Goal: Use online tool/utility: Use online tool/utility

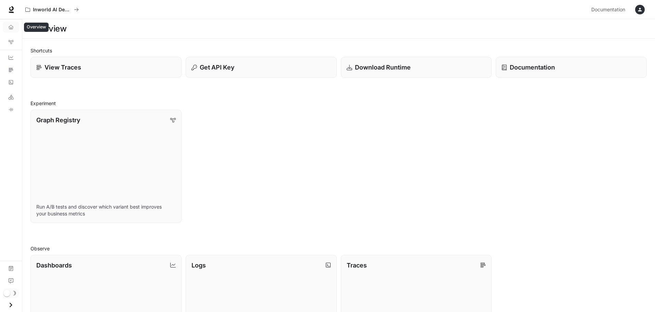
click at [13, 23] on link "Overview" at bounding box center [11, 27] width 16 height 11
click at [6, 43] on link "Graph Registry" at bounding box center [11, 42] width 16 height 11
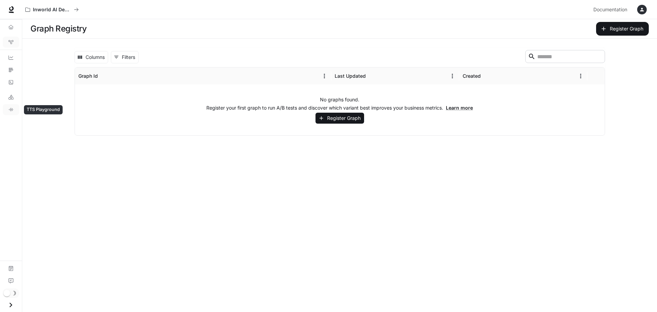
click at [4, 109] on link "TTS Playground" at bounding box center [11, 109] width 16 height 11
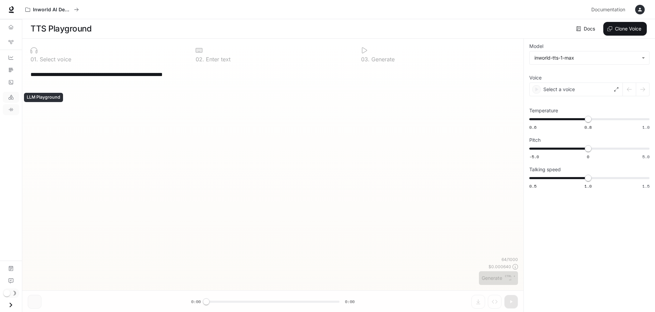
click at [10, 92] on link "LLM Playground" at bounding box center [11, 97] width 16 height 11
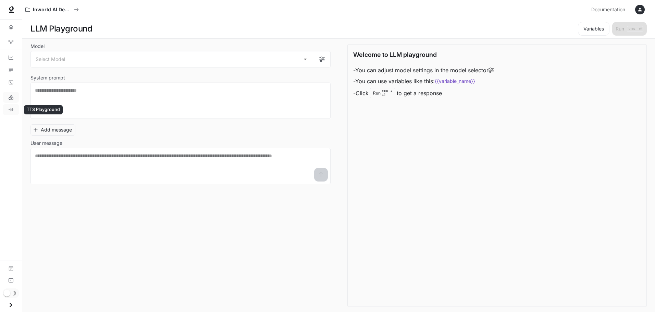
click at [14, 105] on link "TTS Playground" at bounding box center [11, 109] width 16 height 11
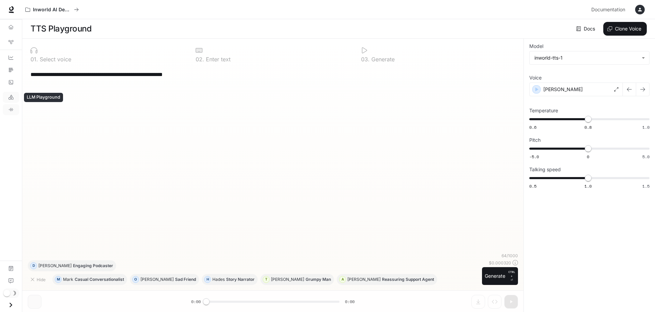
click at [10, 95] on icon "LLM Playground" at bounding box center [11, 97] width 5 height 5
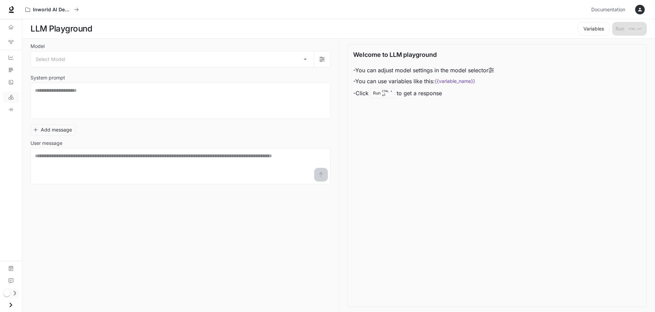
click at [134, 49] on label "Model" at bounding box center [180, 47] width 300 height 7
click at [219, 67] on body "Skip to main content Inworld AI Demos Documentation Documentation Portal Overvi…" at bounding box center [327, 156] width 655 height 312
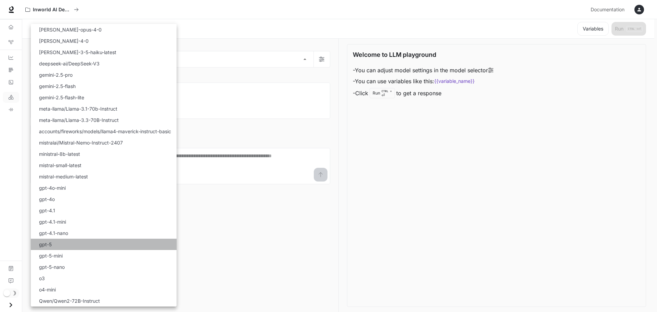
click at [117, 249] on li "gpt-5" at bounding box center [104, 244] width 146 height 11
type input "*****"
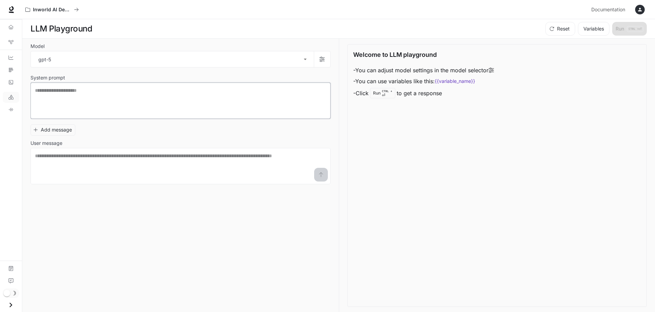
click at [151, 114] on textarea at bounding box center [180, 100] width 291 height 27
click at [50, 129] on button "Add message" at bounding box center [52, 129] width 45 height 11
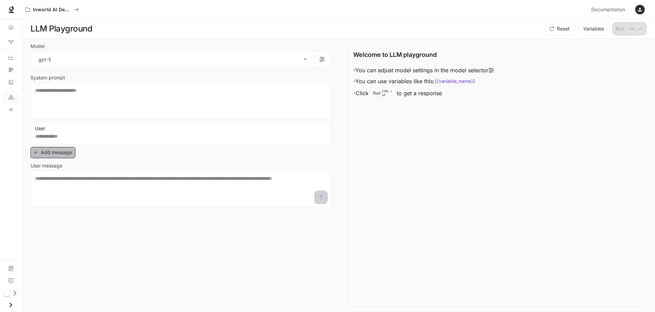
click at [40, 154] on button "Add message" at bounding box center [52, 152] width 45 height 11
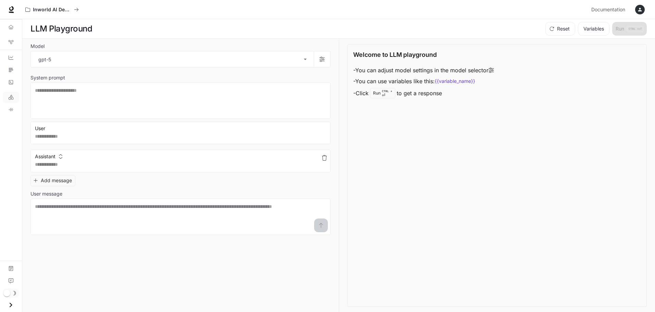
click at [322, 129] on icon "button" at bounding box center [324, 129] width 5 height 5
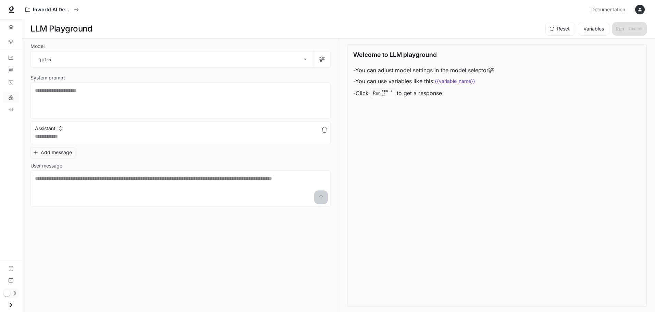
click at [322, 129] on icon "button" at bounding box center [324, 129] width 5 height 5
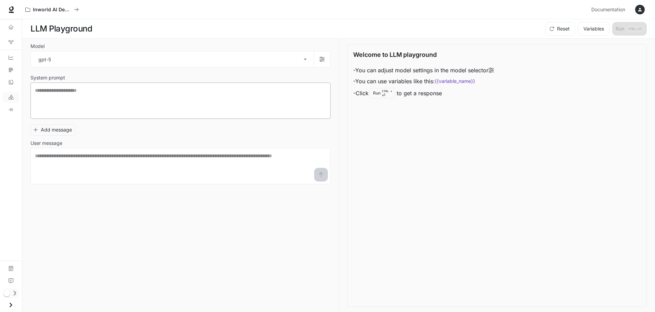
click at [312, 84] on div "* ​" at bounding box center [180, 101] width 300 height 36
click at [225, 152] on textarea at bounding box center [180, 165] width 291 height 27
click at [15, 83] on link "Logs" at bounding box center [11, 82] width 16 height 11
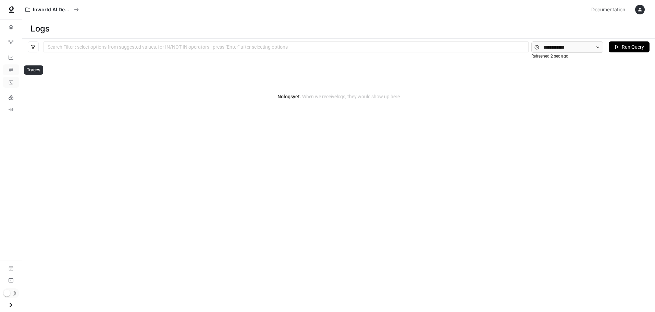
click at [12, 66] on link "Traces" at bounding box center [11, 69] width 16 height 11
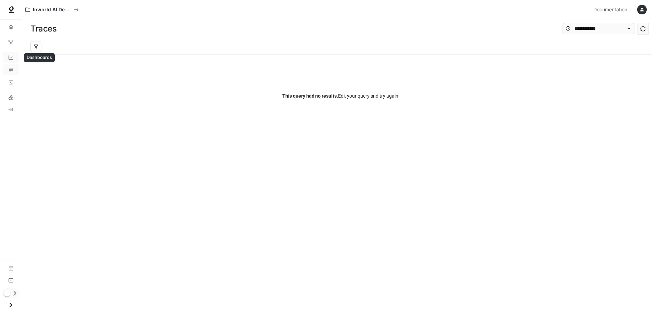
click at [16, 54] on link "Dashboards" at bounding box center [11, 57] width 16 height 11
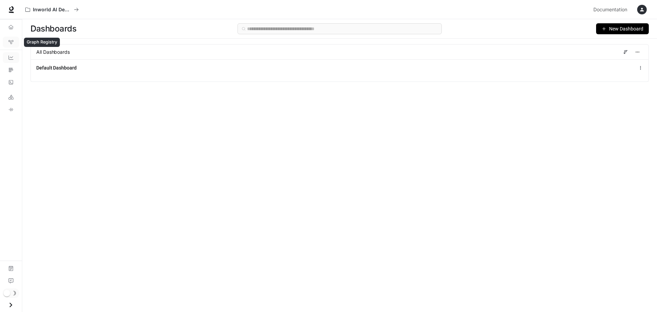
click at [10, 44] on icon "Graph Registry" at bounding box center [11, 42] width 5 height 5
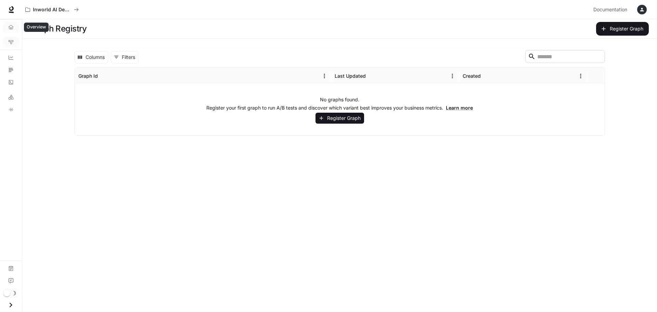
click at [12, 26] on icon "Overview" at bounding box center [11, 27] width 5 height 5
